Goal: Task Accomplishment & Management: Complete application form

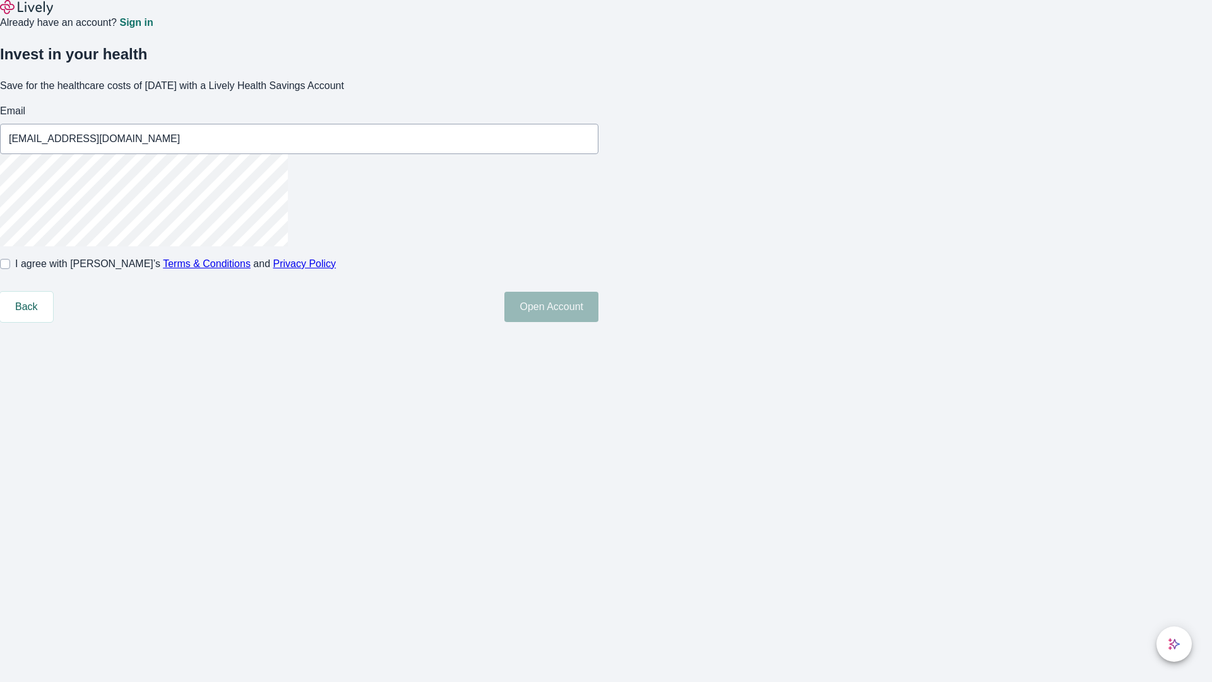
click at [10, 269] on input "I agree with Lively’s Terms & Conditions and Privacy Policy" at bounding box center [5, 264] width 10 height 10
checkbox input "true"
click at [598, 322] on button "Open Account" at bounding box center [551, 307] width 94 height 30
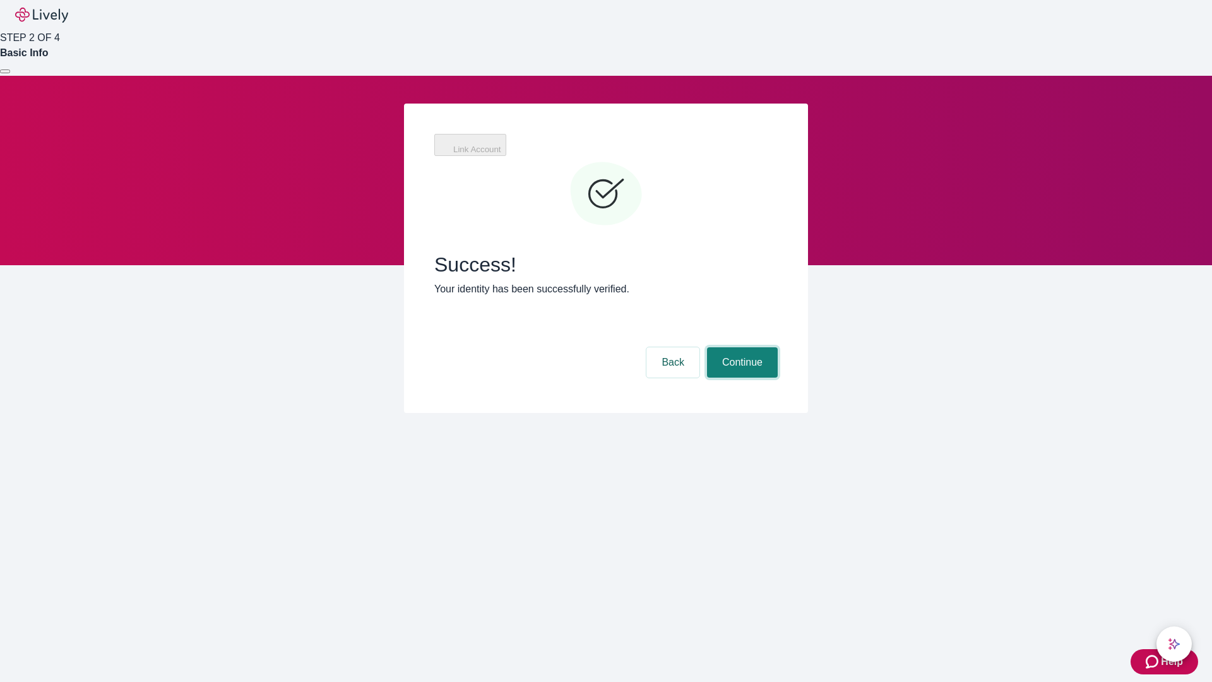
click at [740, 347] on button "Continue" at bounding box center [742, 362] width 71 height 30
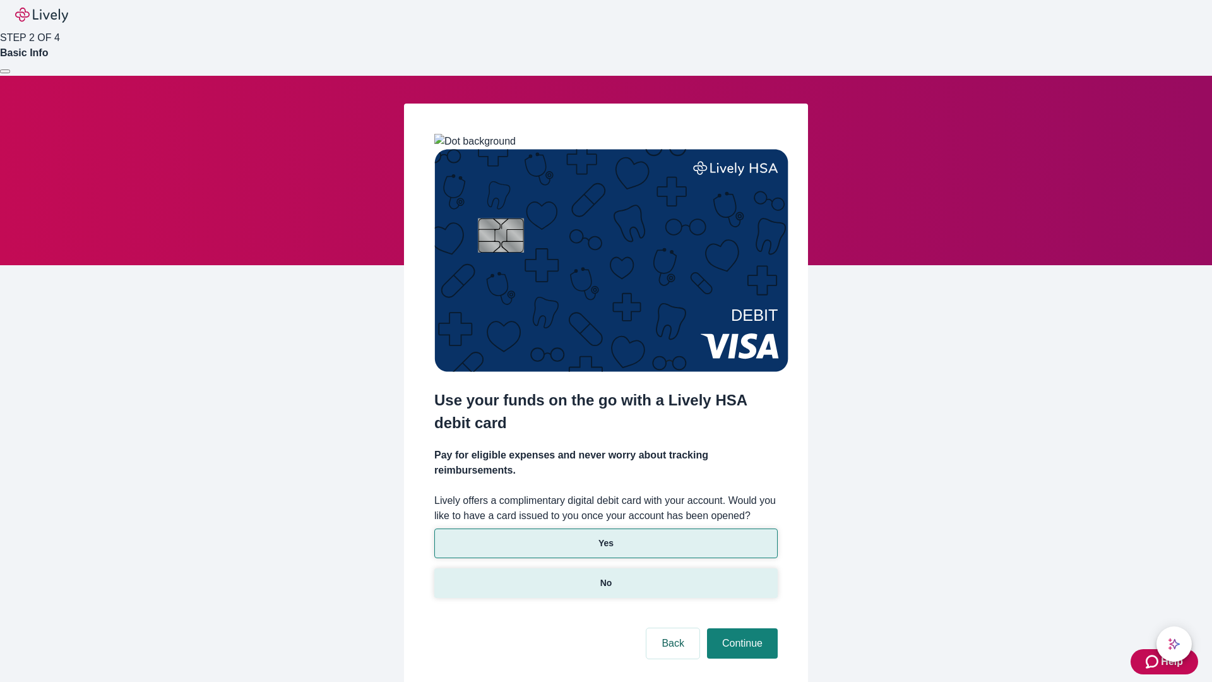
click at [605, 576] on p "No" at bounding box center [606, 582] width 12 height 13
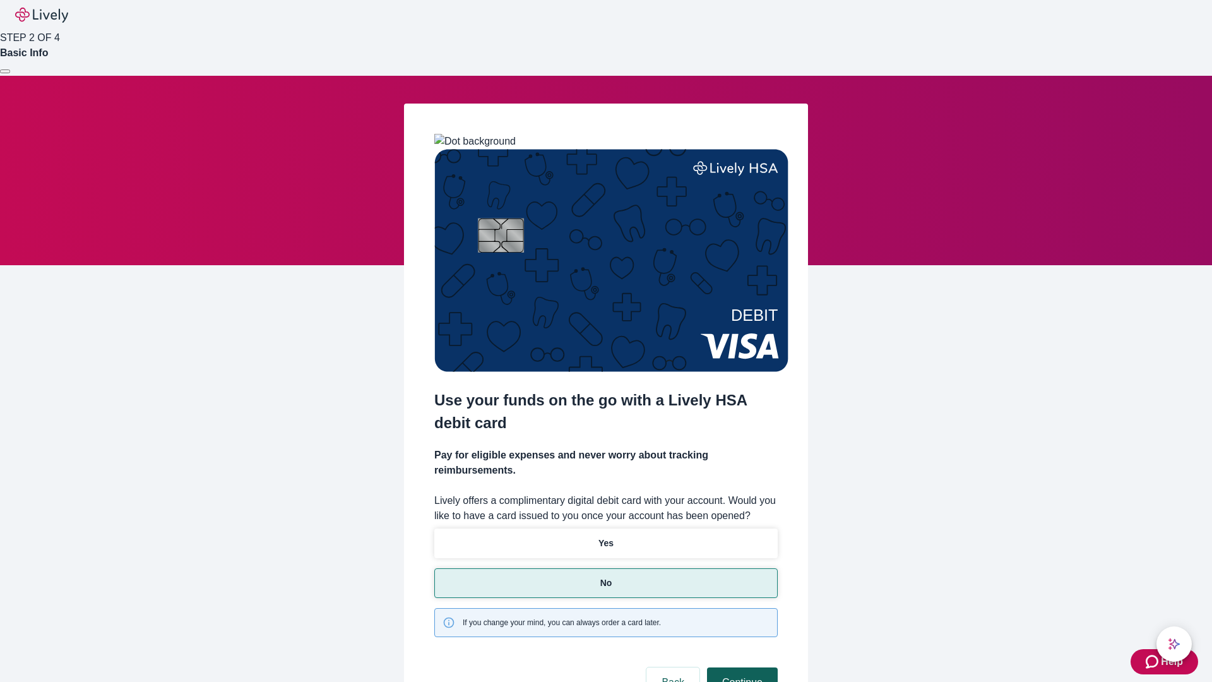
click at [740, 667] on button "Continue" at bounding box center [742, 682] width 71 height 30
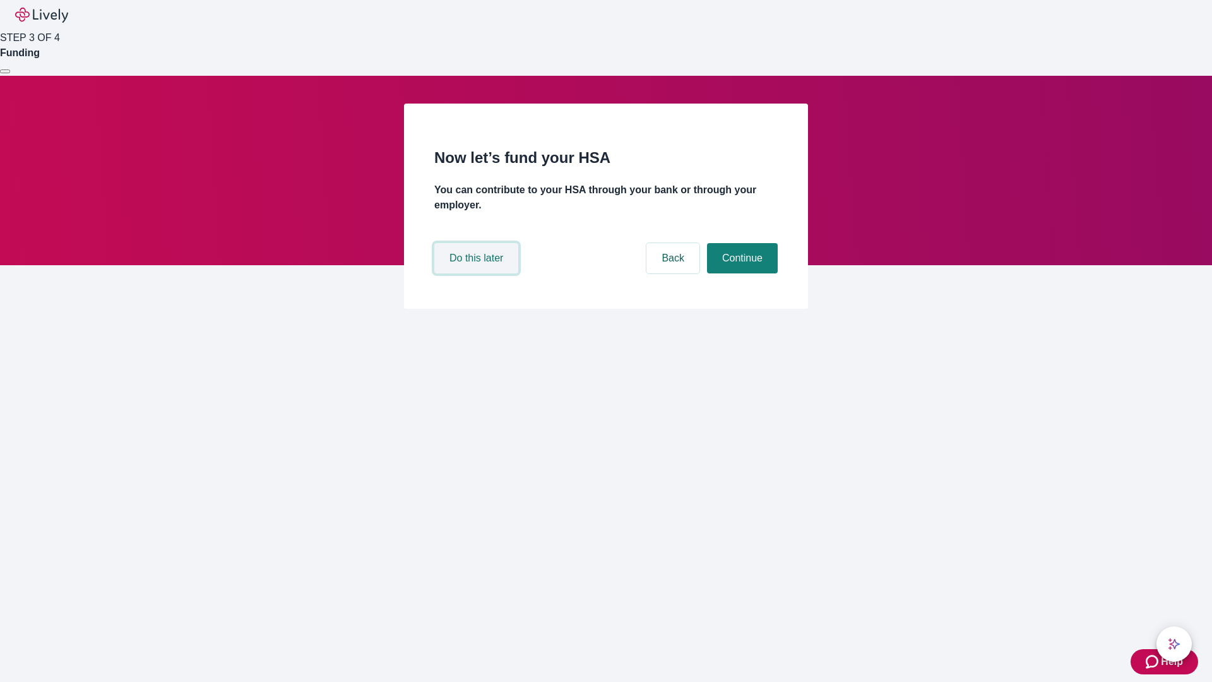
click at [478, 273] on button "Do this later" at bounding box center [476, 258] width 84 height 30
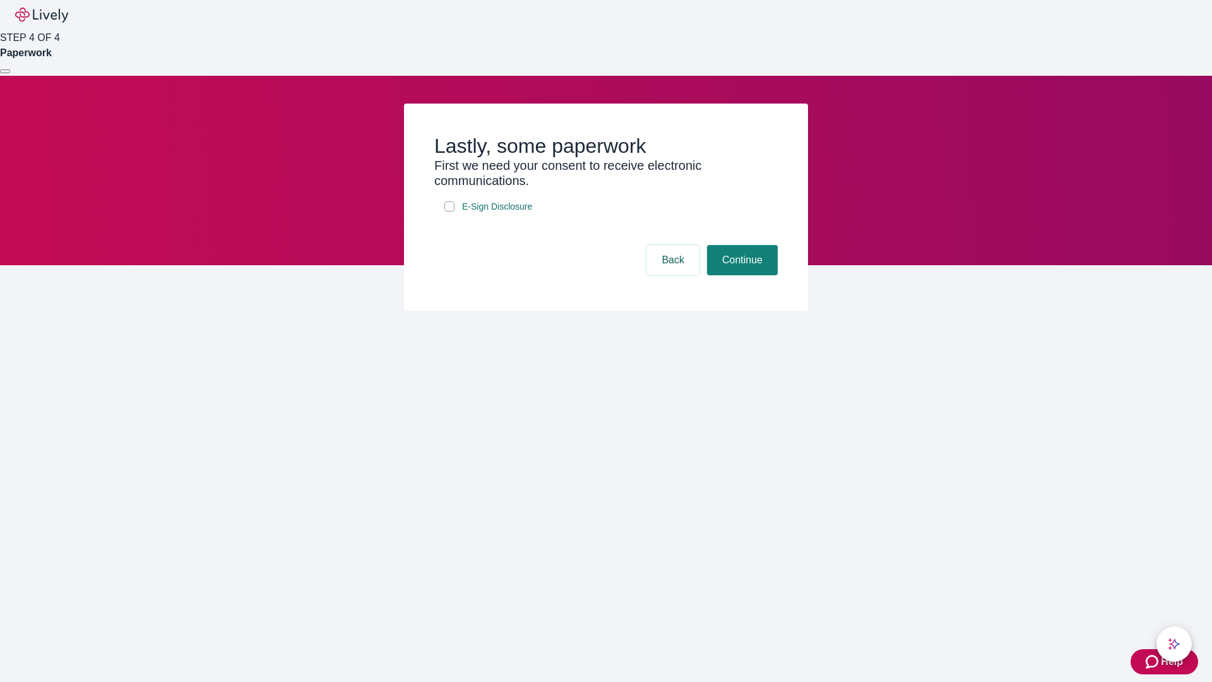
click at [449, 211] on input "E-Sign Disclosure" at bounding box center [449, 206] width 10 height 10
checkbox input "true"
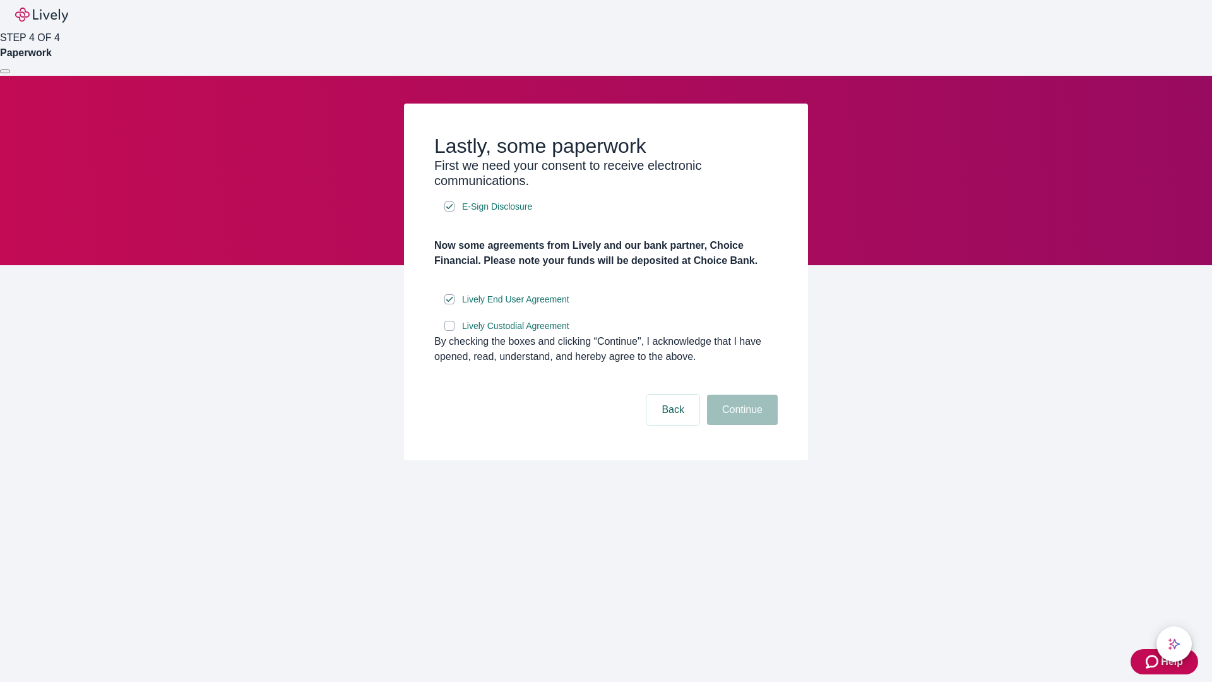
click at [449, 331] on input "Lively Custodial Agreement" at bounding box center [449, 326] width 10 height 10
checkbox input "true"
click at [740, 425] on button "Continue" at bounding box center [742, 409] width 71 height 30
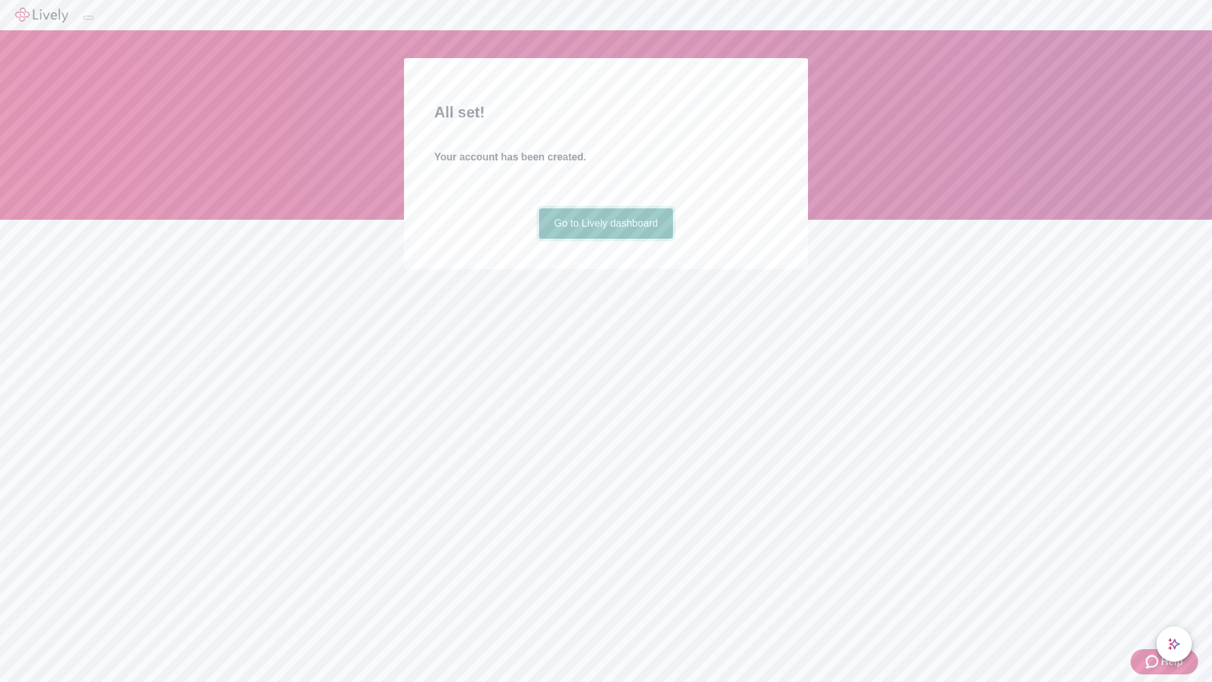
click at [605, 239] on link "Go to Lively dashboard" at bounding box center [606, 223] width 134 height 30
